Goal: Information Seeking & Learning: Learn about a topic

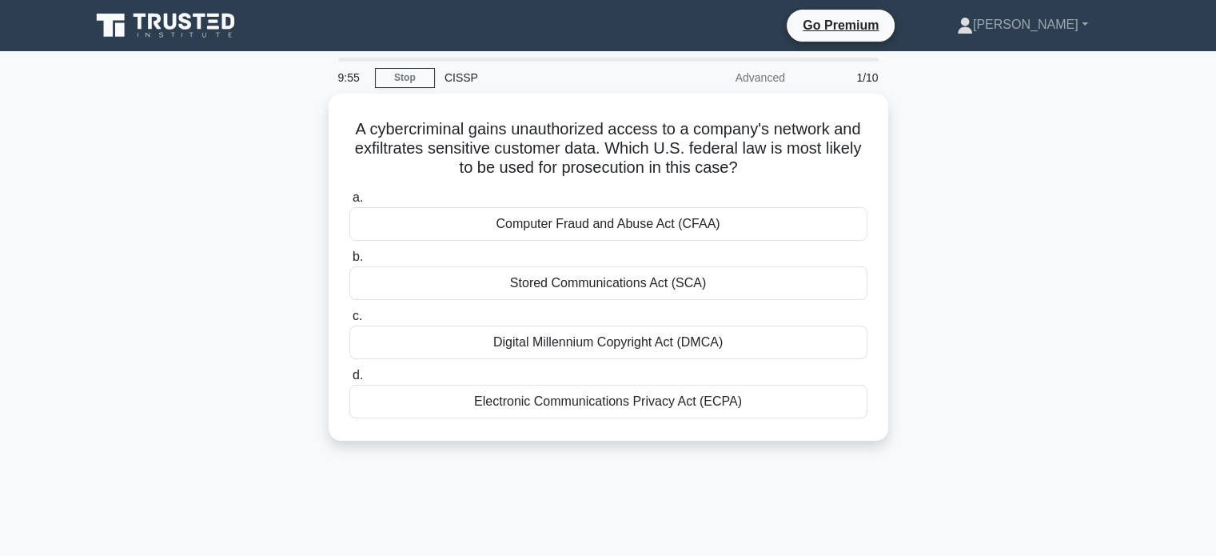
click at [189, 18] on icon at bounding box center [167, 25] width 154 height 30
